Goal: Transaction & Acquisition: Purchase product/service

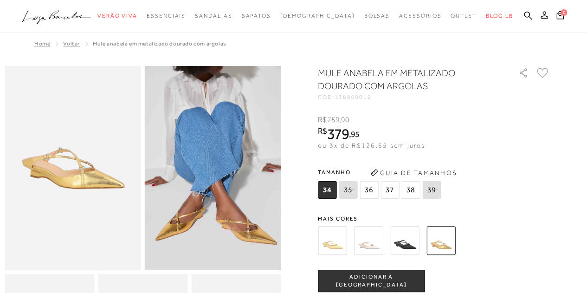
click at [406, 193] on span "38" at bounding box center [410, 190] width 19 height 18
click at [403, 247] on img at bounding box center [404, 240] width 29 height 29
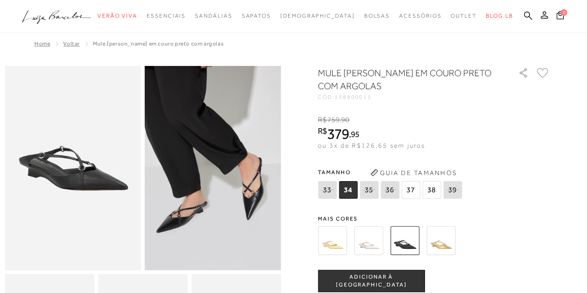
click at [454, 246] on img at bounding box center [440, 240] width 29 height 29
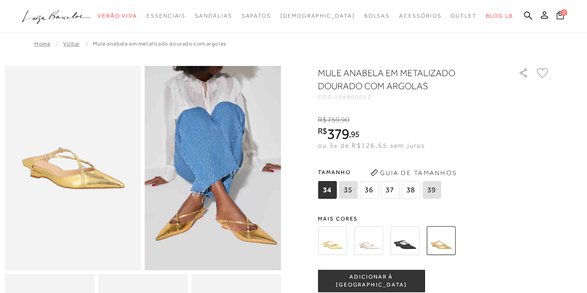
click at [410, 252] on img at bounding box center [404, 240] width 29 height 29
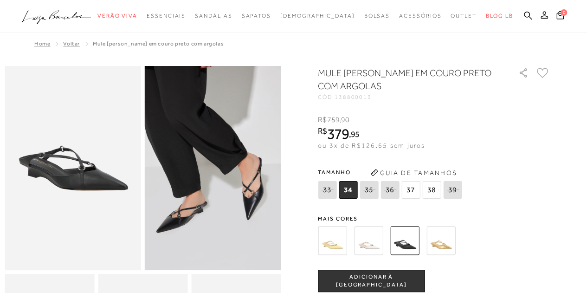
click at [436, 243] on img at bounding box center [440, 240] width 29 height 29
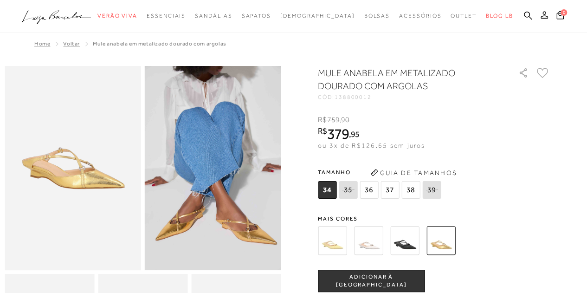
click at [411, 200] on div "34 35 36 37" at bounding box center [380, 191] width 125 height 20
click at [408, 238] on img at bounding box center [404, 240] width 29 height 29
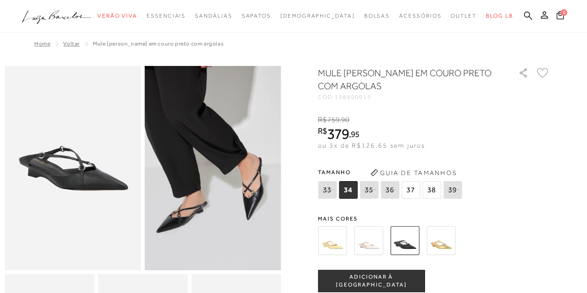
click at [436, 185] on span "38" at bounding box center [431, 190] width 19 height 18
click at [387, 276] on button "ADICIONAR À [GEOGRAPHIC_DATA]" at bounding box center [371, 281] width 107 height 22
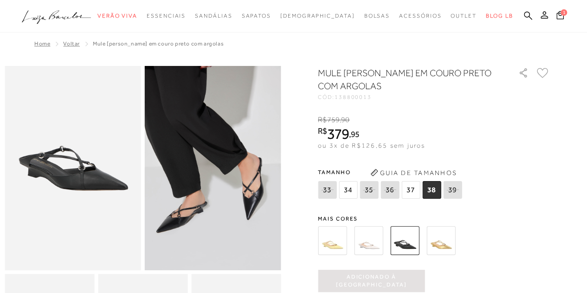
click at [542, 155] on div "MULE ANABELA EM COURO PRETO COM ARGOLAS CÓD: 138800013 × É necessário seleciona…" at bounding box center [434, 272] width 232 height 412
